Goal: Find specific page/section

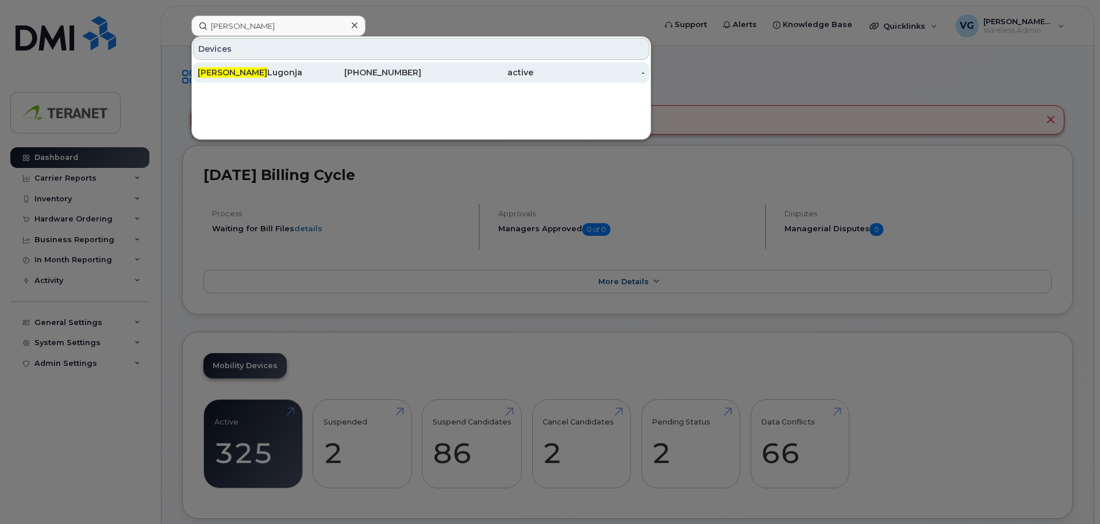
type input "jelena"
click at [354, 72] on div "416-523-9548" at bounding box center [366, 72] width 112 height 11
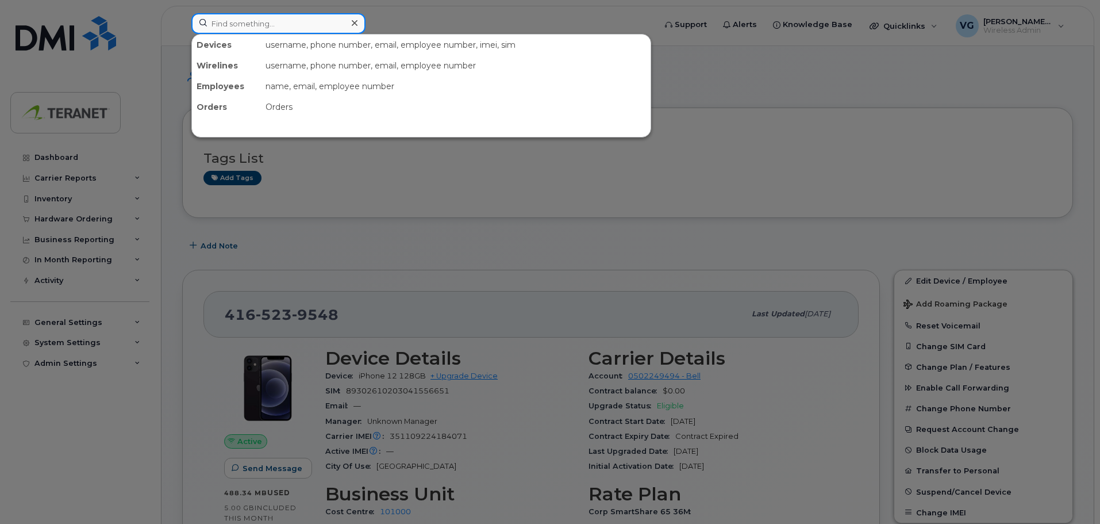
click at [253, 26] on input at bounding box center [278, 23] width 174 height 21
click at [372, 20] on div at bounding box center [550, 262] width 1100 height 524
